Goal: Task Accomplishment & Management: Use online tool/utility

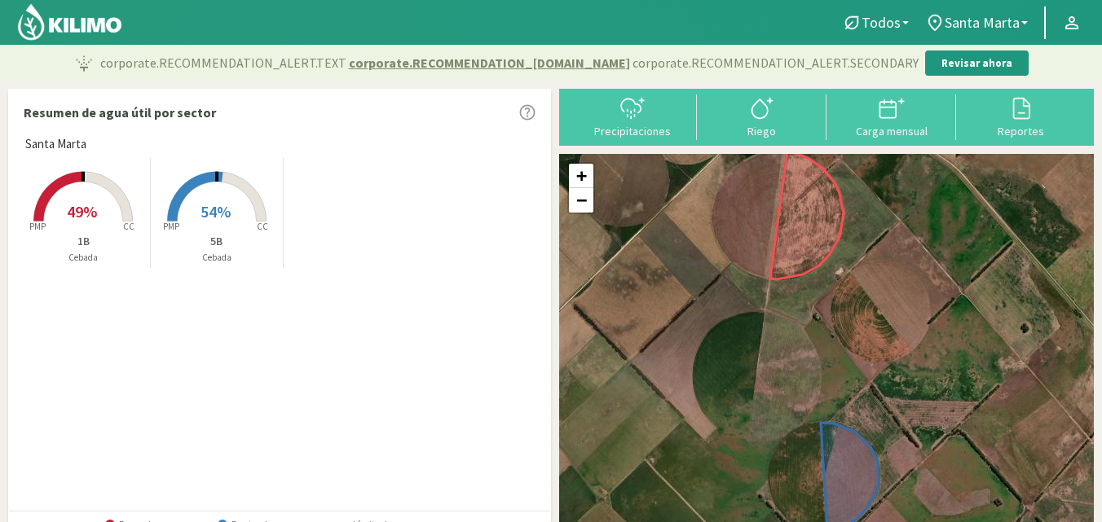
click at [614, 142] on div "Precipitaciones Riego Carga mensual Reportes" at bounding box center [826, 117] width 535 height 57
click at [611, 134] on div "Precipitaciones" at bounding box center [632, 130] width 120 height 11
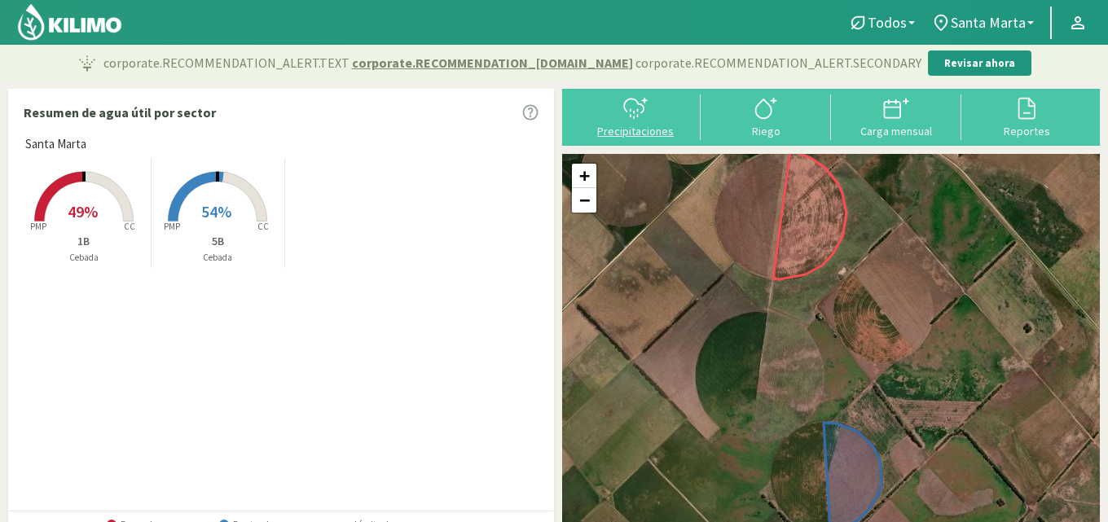
select select "1: Object"
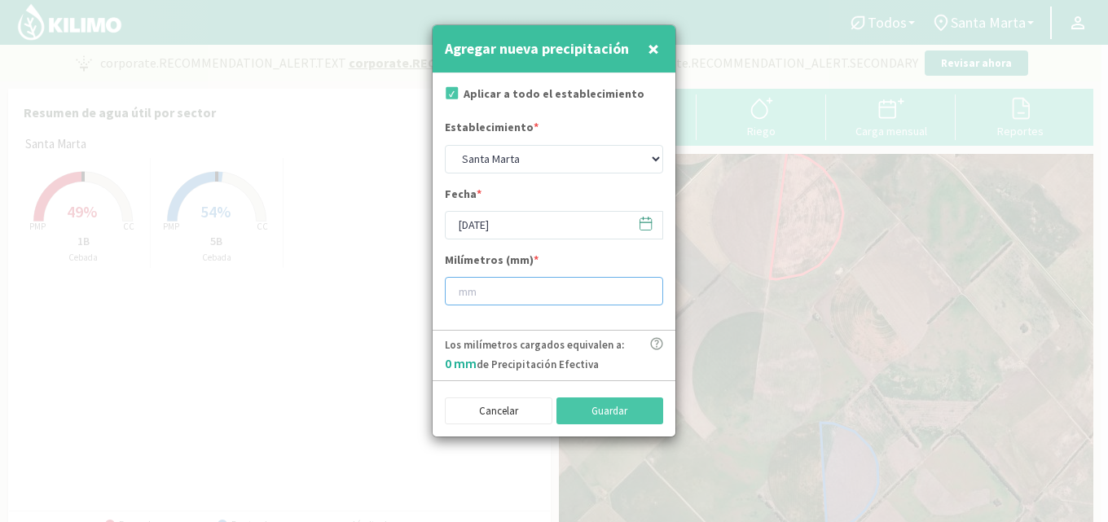
click at [512, 290] on input "number" at bounding box center [554, 291] width 218 height 29
type input "7"
click at [586, 407] on button "Guardar" at bounding box center [611, 412] width 108 height 28
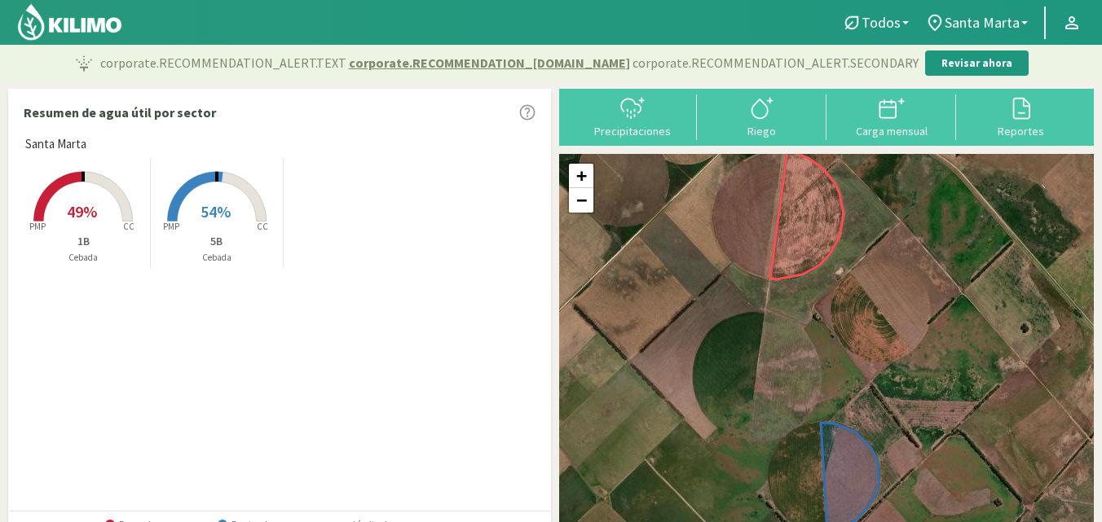
click at [198, 361] on div "Santa [PERSON_NAME] Created with Highcharts 9.2.2 PMP CC 49% 1B Cebada Created …" at bounding box center [283, 322] width 533 height 375
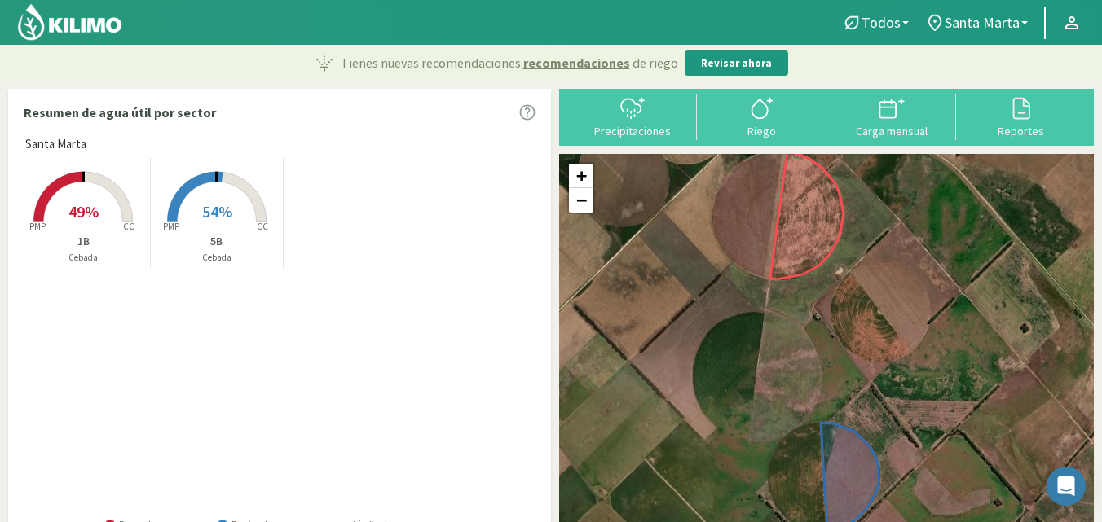
click at [99, 216] on rect at bounding box center [83, 223] width 130 height 130
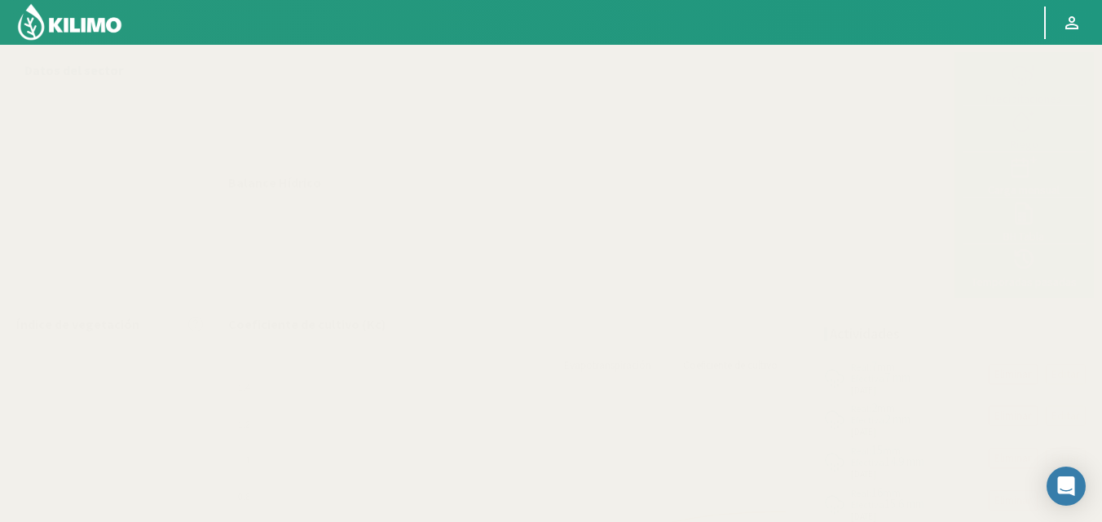
select select "1: Object"
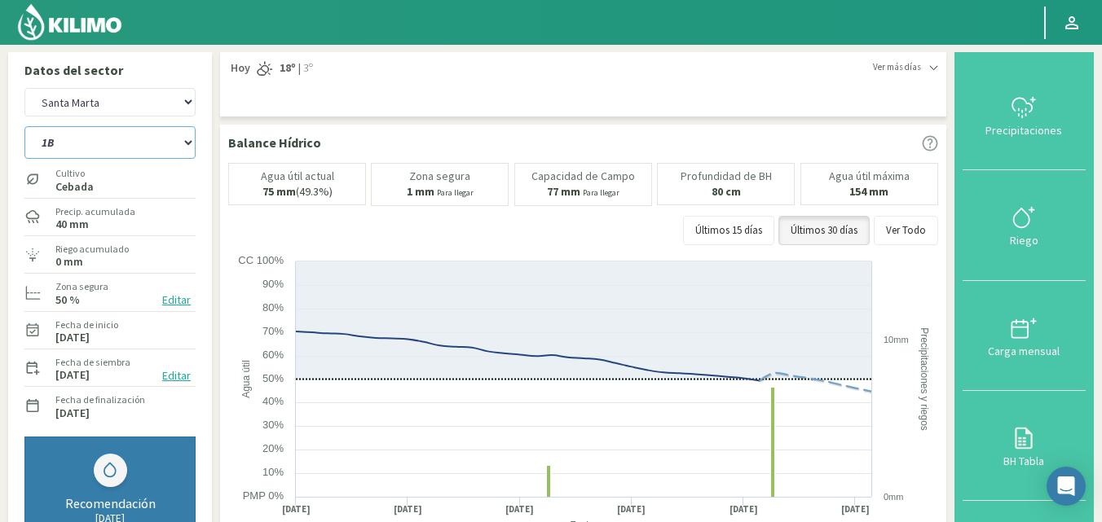
click at [137, 152] on select "1B 5B" at bounding box center [109, 142] width 171 height 33
select select "1: Object"
click at [24, 126] on select "1B 5B" at bounding box center [109, 142] width 171 height 33
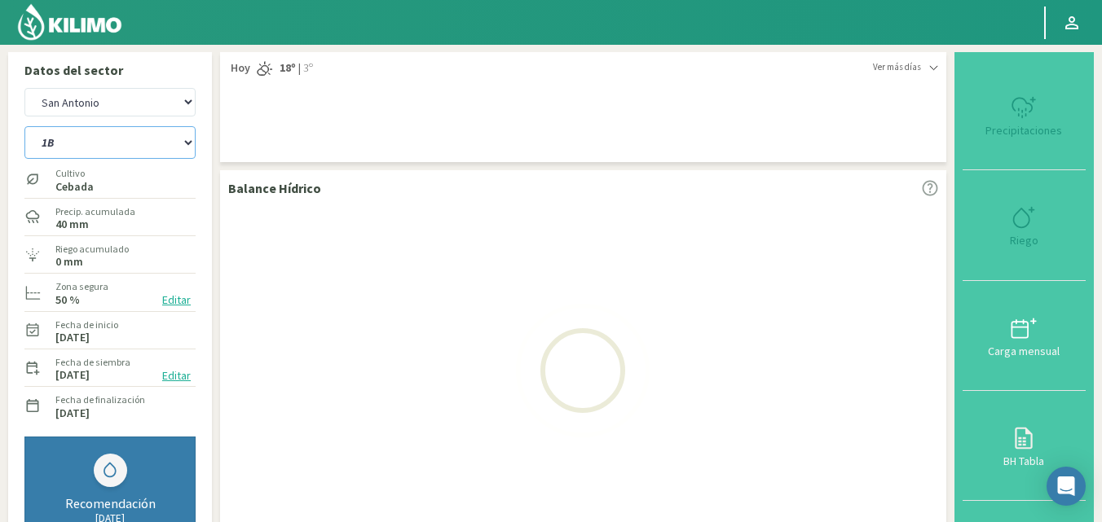
select select "3: Object"
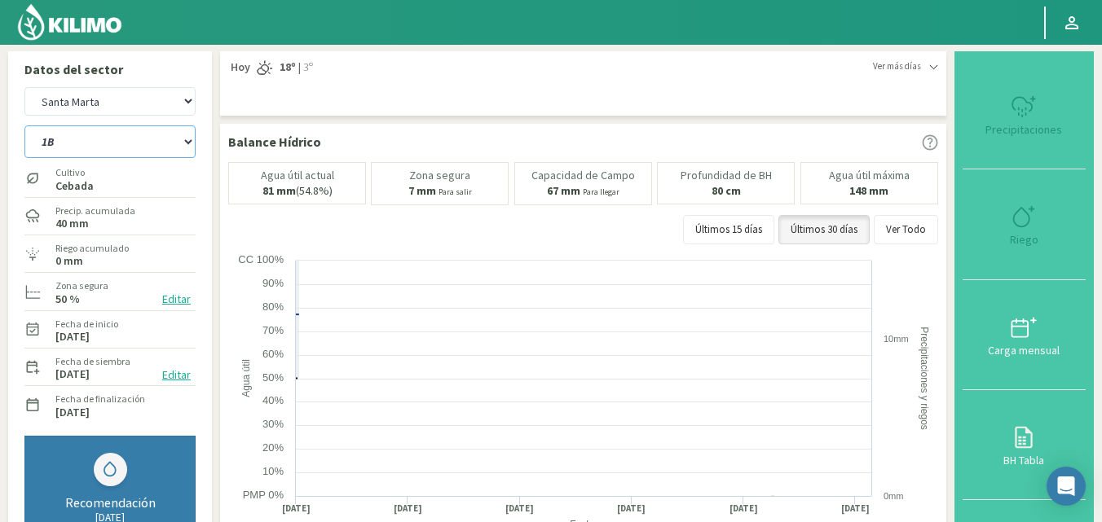
scroll to position [81, 0]
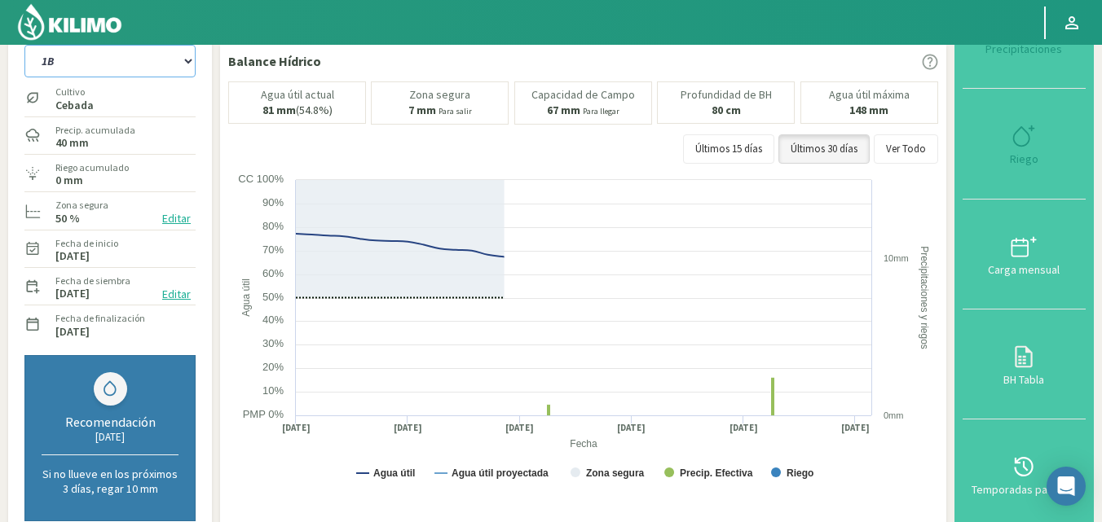
select select "3: Object"
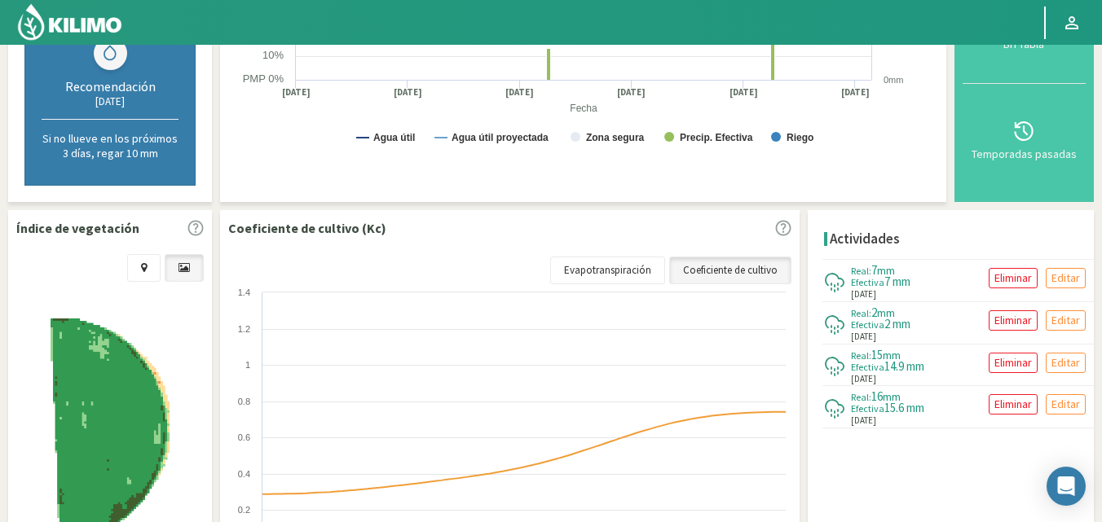
scroll to position [0, 0]
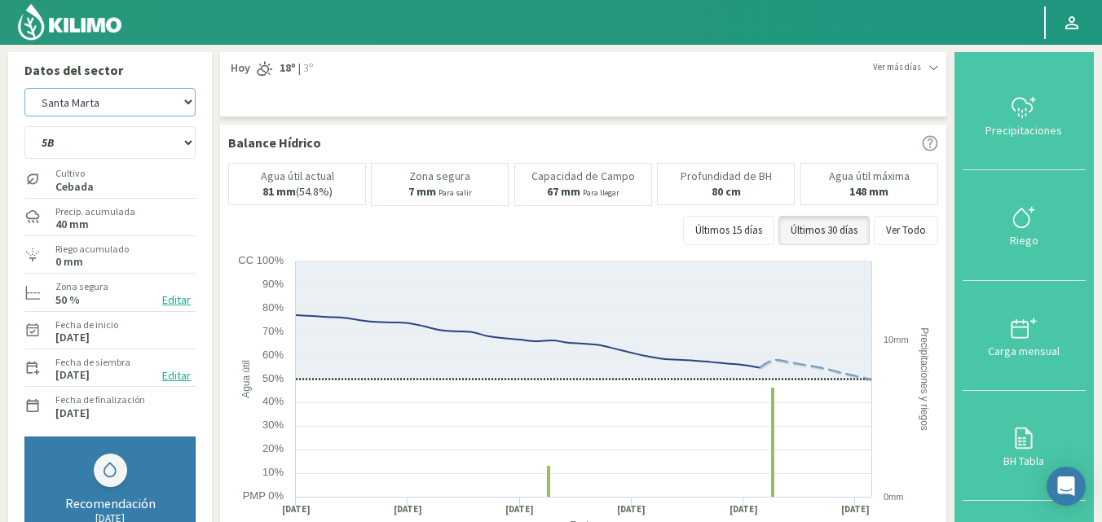
click at [112, 91] on select "San Antonio Santa Marta" at bounding box center [109, 102] width 171 height 29
click at [24, 88] on select "San Antonio Santa Marta" at bounding box center [109, 102] width 171 height 29
select select "4: Object"
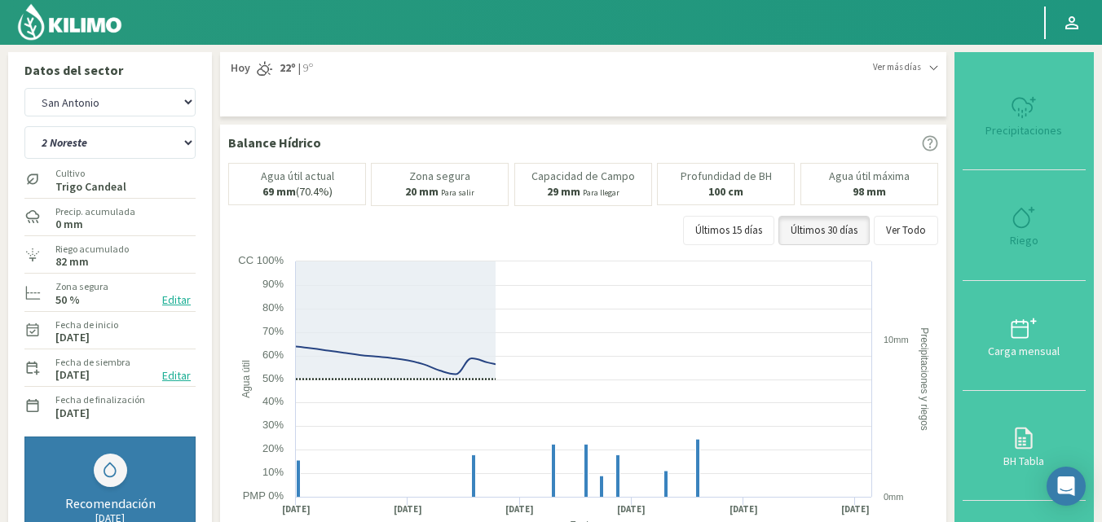
click at [69, 17] on img at bounding box center [69, 21] width 107 height 39
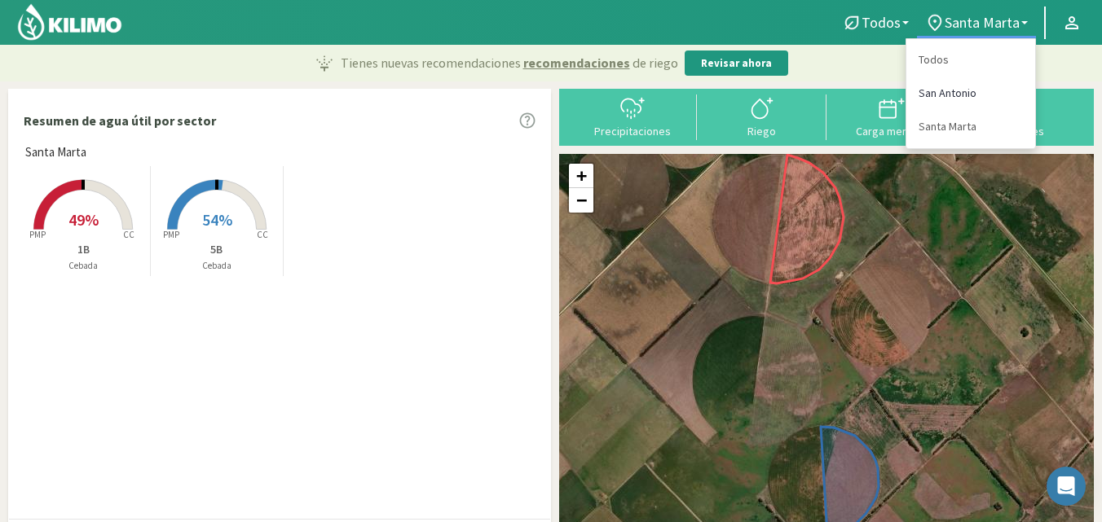
click at [945, 95] on link "San Antonio" at bounding box center [970, 93] width 129 height 33
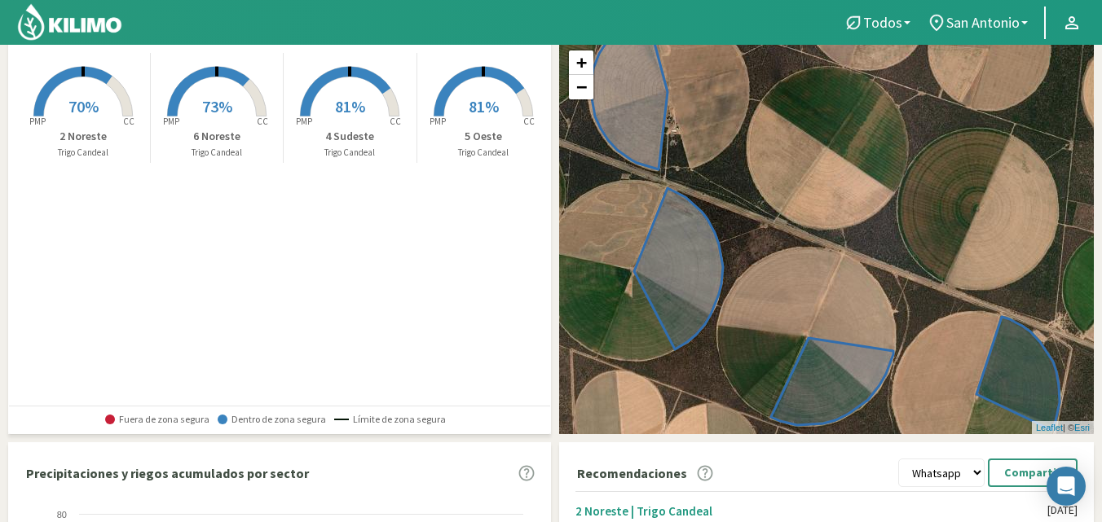
scroll to position [163, 0]
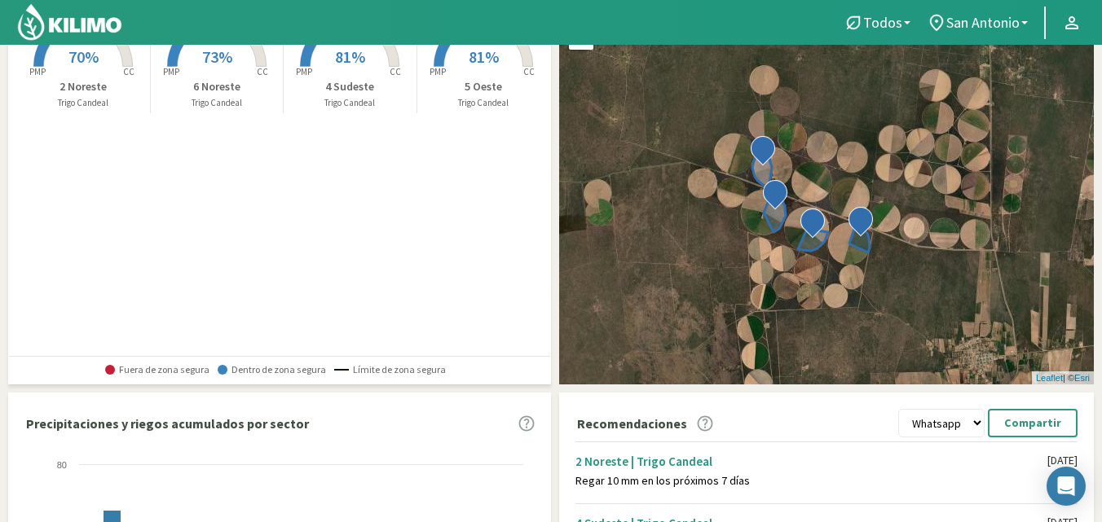
drag, startPoint x: 810, startPoint y: 288, endPoint x: 694, endPoint y: 266, distance: 117.6
click at [694, 266] on div "+ − Leaflet | © Esri" at bounding box center [826, 188] width 535 height 394
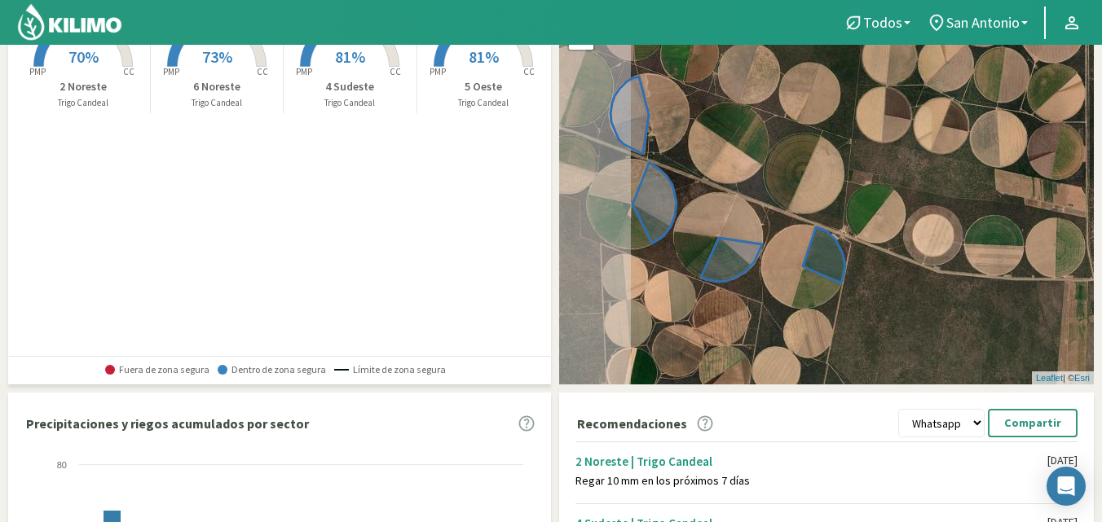
drag, startPoint x: 712, startPoint y: 257, endPoint x: 793, endPoint y: 279, distance: 83.6
click at [793, 279] on div "+ − Leaflet | © Esri" at bounding box center [826, 188] width 535 height 394
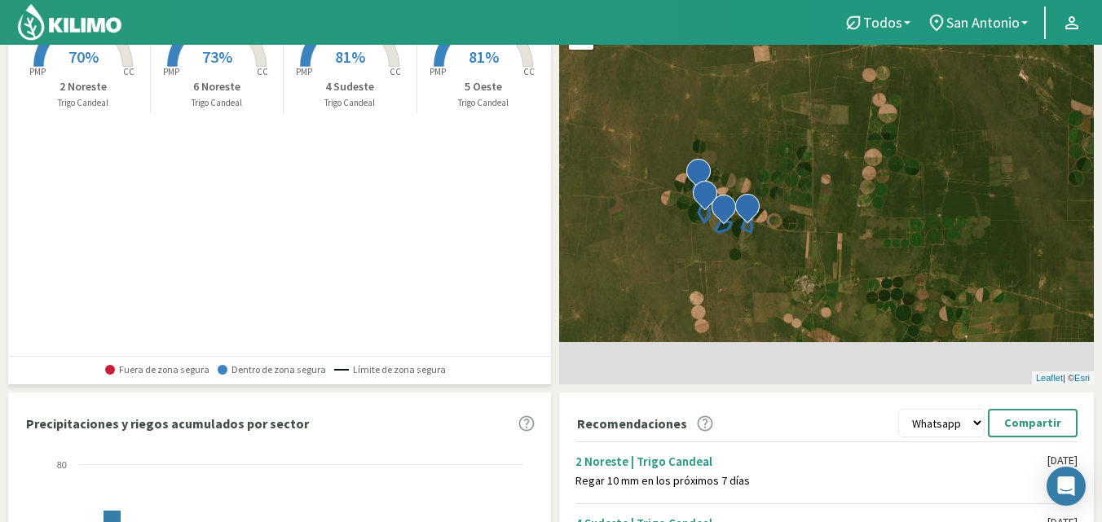
drag, startPoint x: 744, startPoint y: 306, endPoint x: 741, endPoint y: 249, distance: 57.1
click at [741, 249] on div "+ − Leaflet | © Esri" at bounding box center [826, 188] width 535 height 394
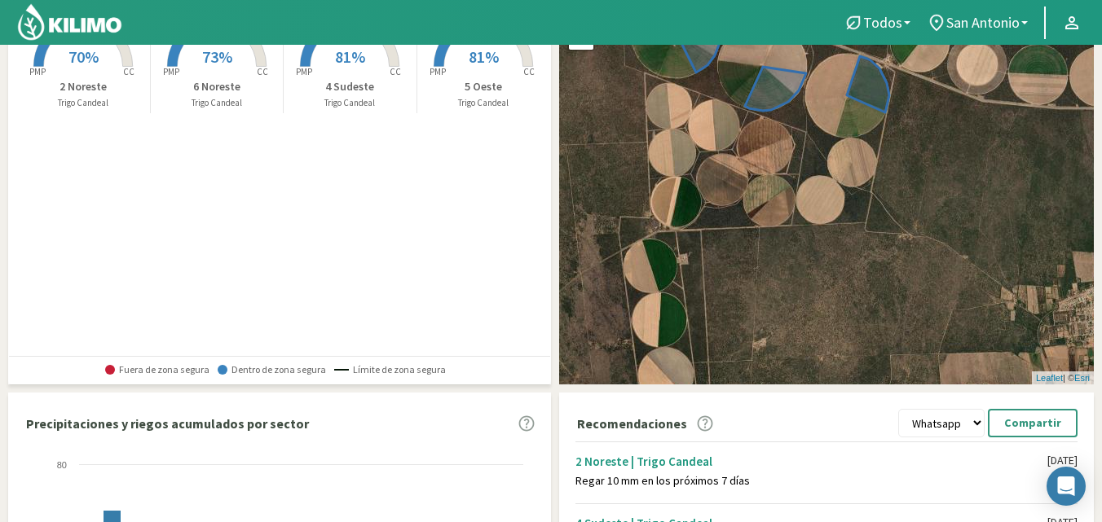
drag, startPoint x: 583, startPoint y: 254, endPoint x: 737, endPoint y: 278, distance: 156.6
click at [737, 278] on div "+ − Leaflet | © Esri" at bounding box center [826, 188] width 535 height 394
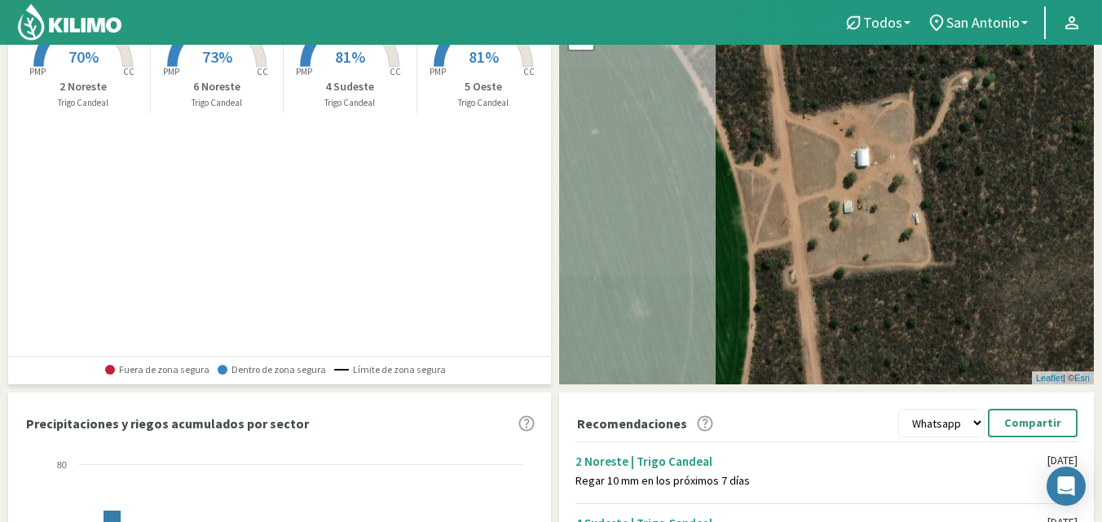
drag, startPoint x: 652, startPoint y: 284, endPoint x: 889, endPoint y: 234, distance: 242.3
click at [889, 234] on div "+ − Leaflet | © Esri" at bounding box center [826, 188] width 535 height 394
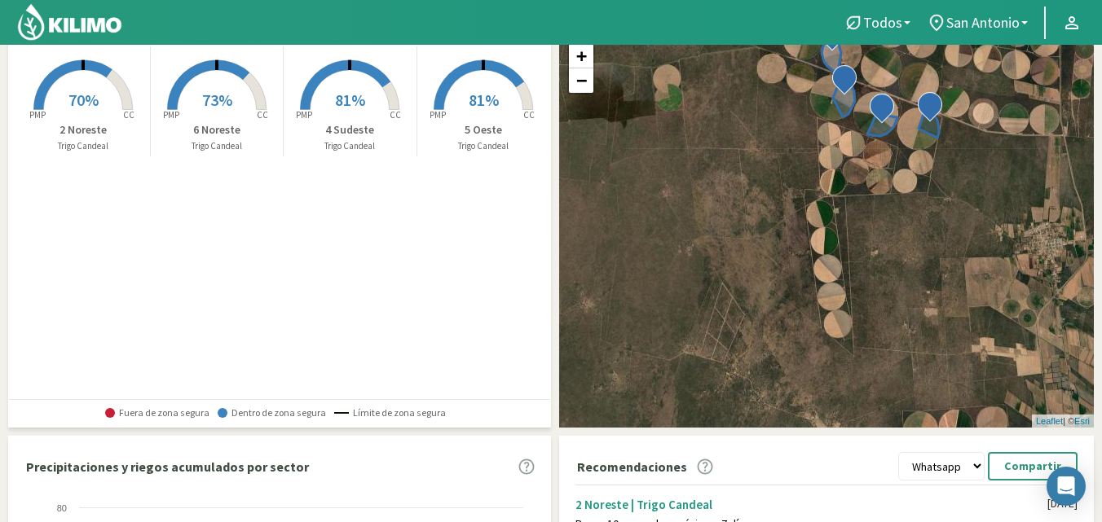
scroll to position [81, 0]
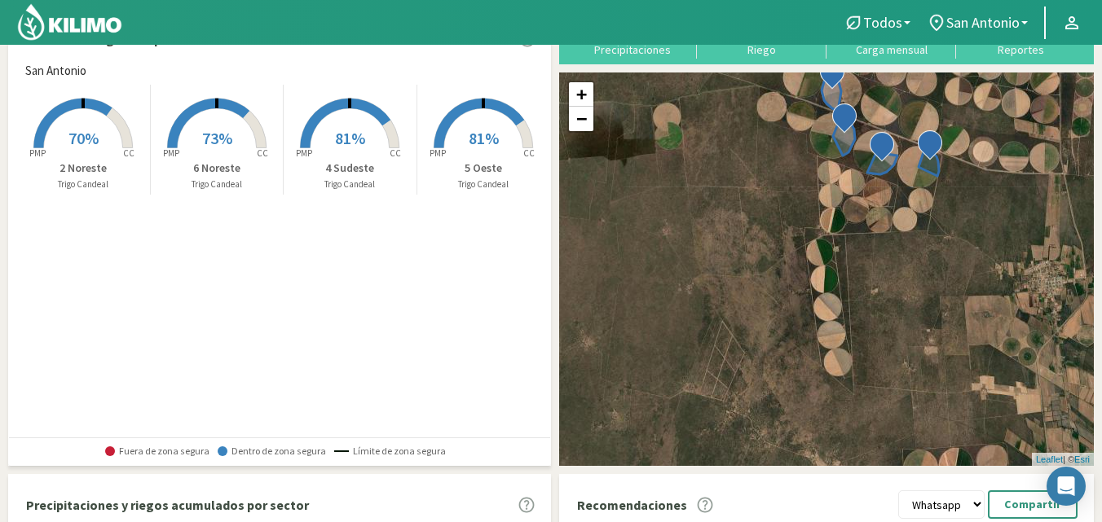
click at [96, 141] on span "70%" at bounding box center [83, 138] width 30 height 20
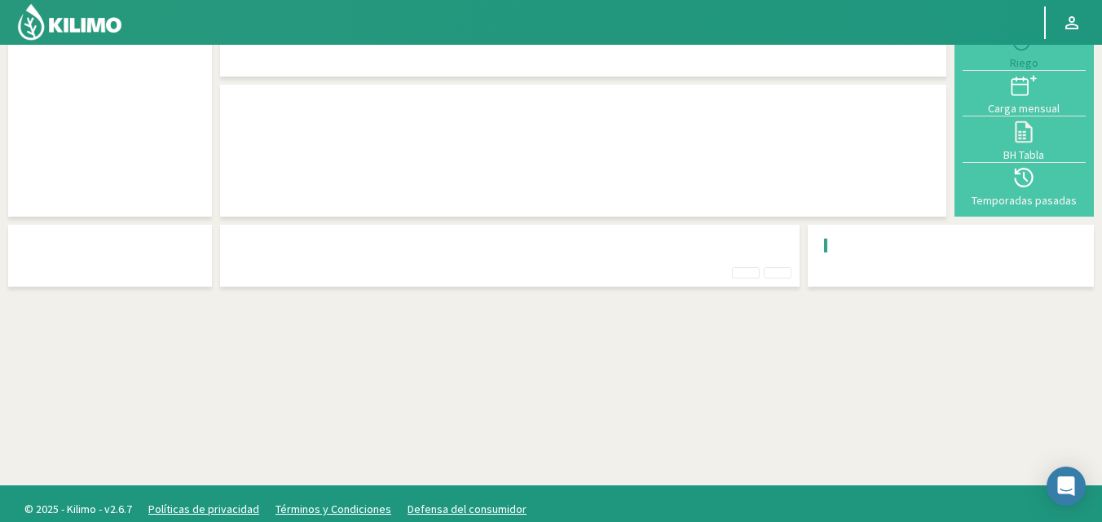
scroll to position [45, 0]
